Goal: Information Seeking & Learning: Learn about a topic

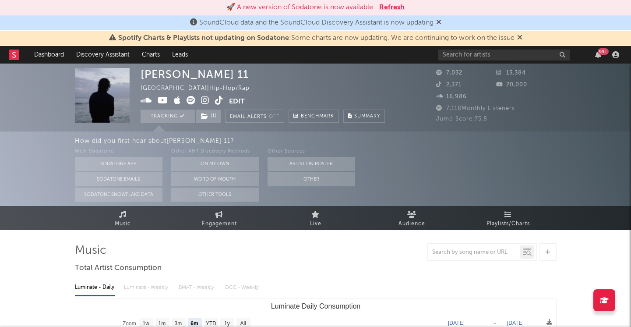
select select "6m"
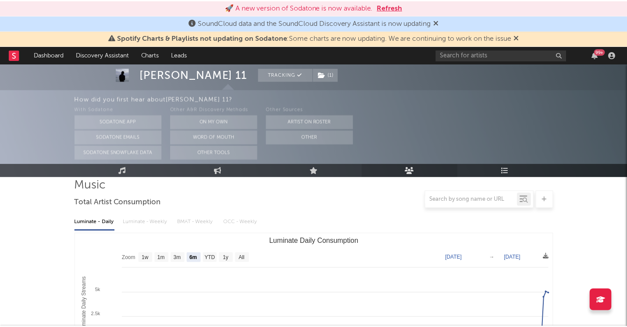
scroll to position [138, 0]
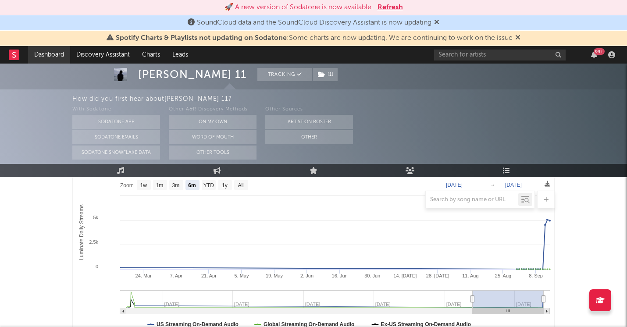
click at [46, 59] on link "Dashboard" at bounding box center [49, 55] width 42 height 18
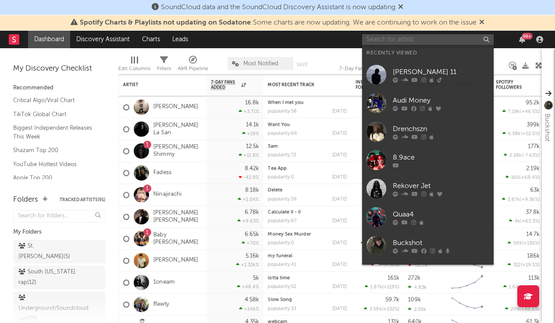
click at [380, 34] on input "text" at bounding box center [427, 39] width 131 height 11
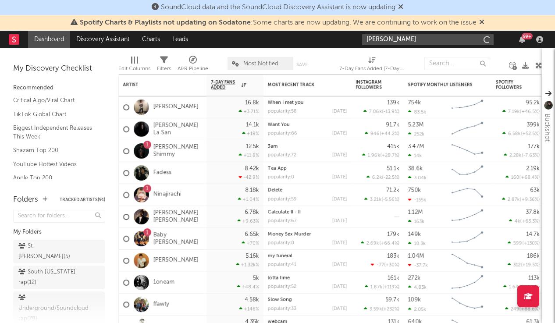
type input "danny freebandz"
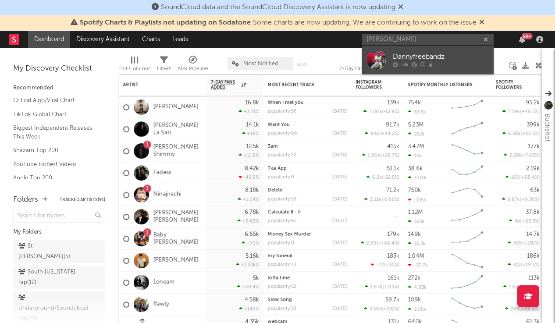
click at [440, 53] on div "Dannyfreebandz" at bounding box center [441, 57] width 96 height 11
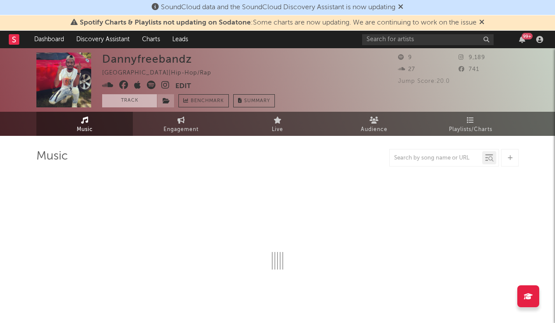
click at [138, 100] on button "Track" at bounding box center [129, 100] width 55 height 13
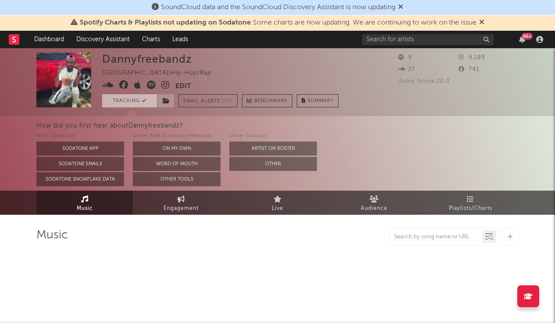
click at [138, 100] on button "Tracking" at bounding box center [129, 100] width 55 height 13
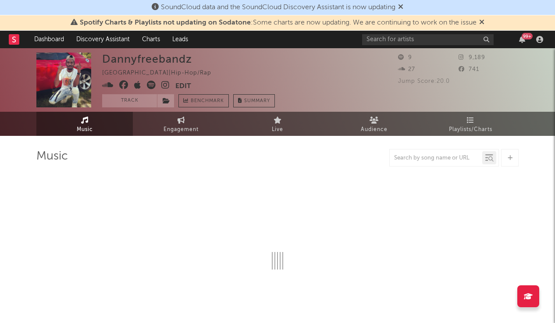
select select "1w"
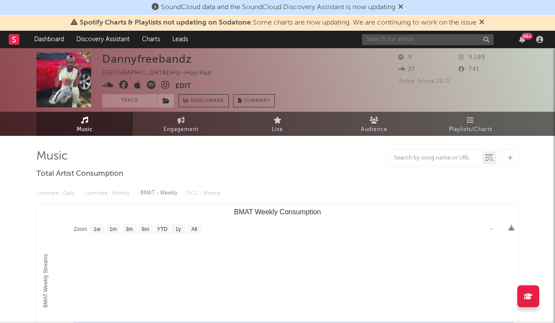
click at [401, 43] on input "text" at bounding box center [427, 39] width 131 height 11
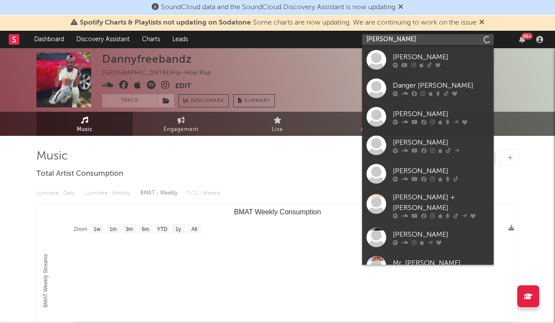
type input "danny freebandz"
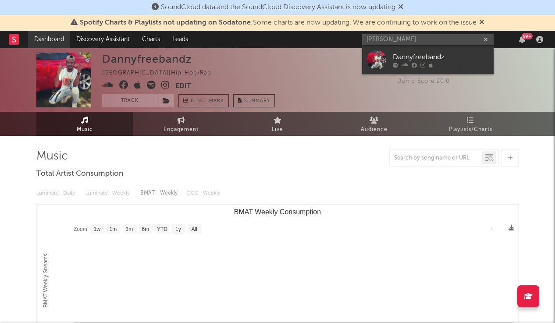
click at [38, 38] on link "Dashboard" at bounding box center [49, 40] width 42 height 18
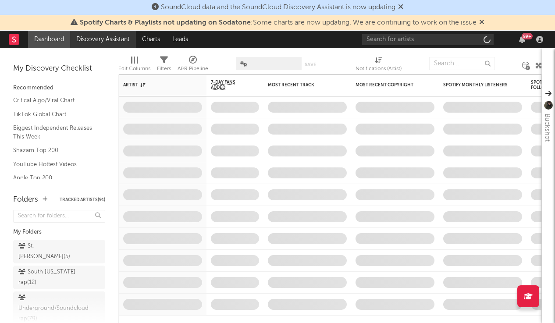
click at [98, 36] on link "Discovery Assistant" at bounding box center [103, 40] width 66 height 18
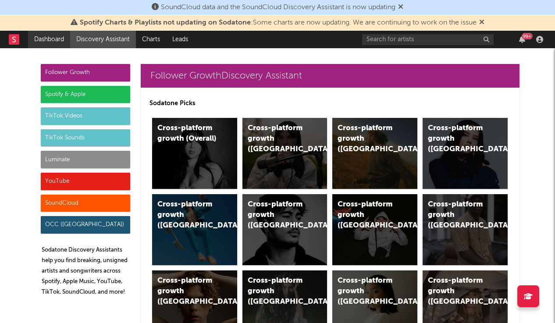
click at [55, 37] on link "Dashboard" at bounding box center [49, 40] width 42 height 18
